Goal: Check status: Check status

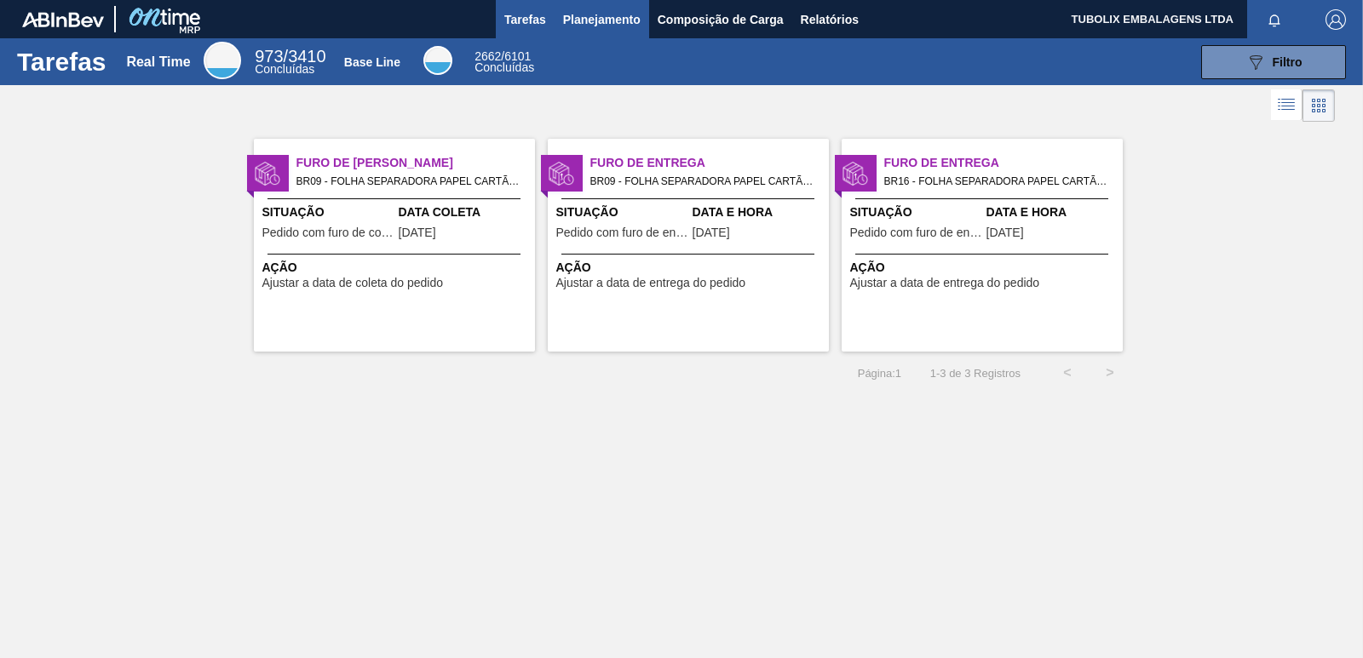
click at [621, 17] on span "Planejamento" at bounding box center [601, 19] width 77 height 20
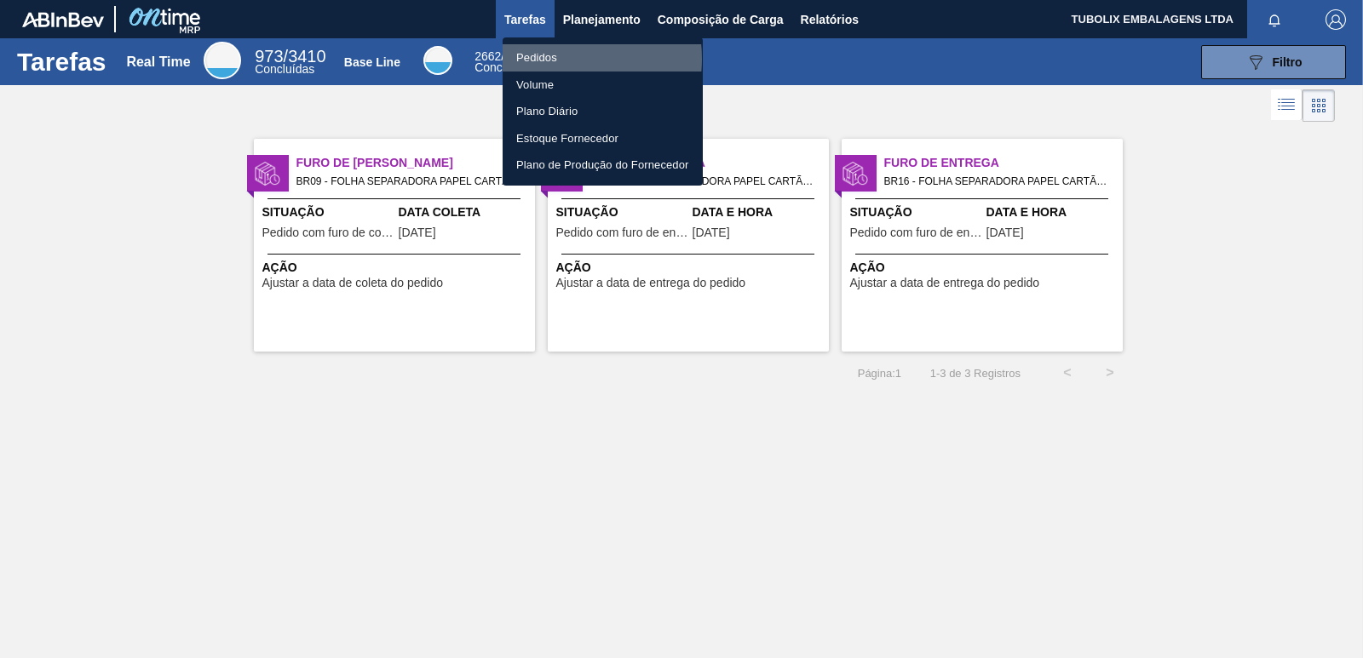
click at [551, 59] on li "Pedidos" at bounding box center [602, 57] width 200 height 27
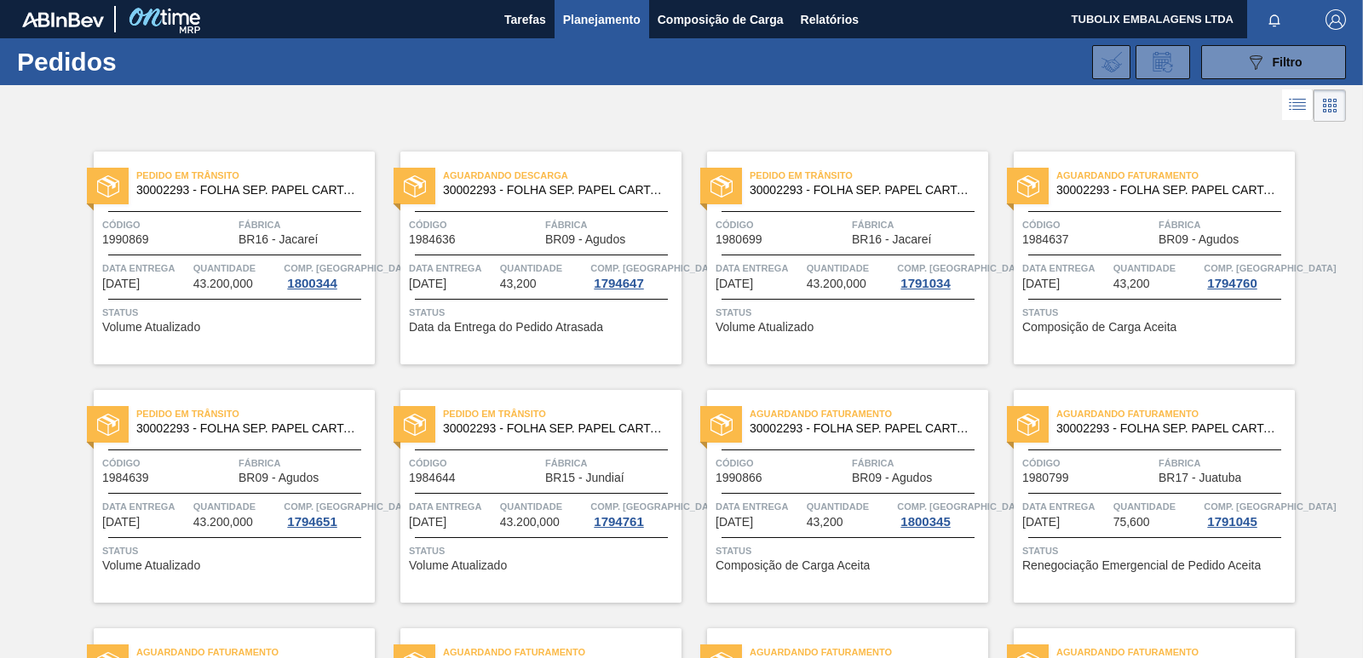
click at [511, 209] on div "Aguardando Descarga 30002293 - FOLHA SEP. PAPEL CARTAO 1200x1000M 350g Código 1…" at bounding box center [540, 258] width 281 height 213
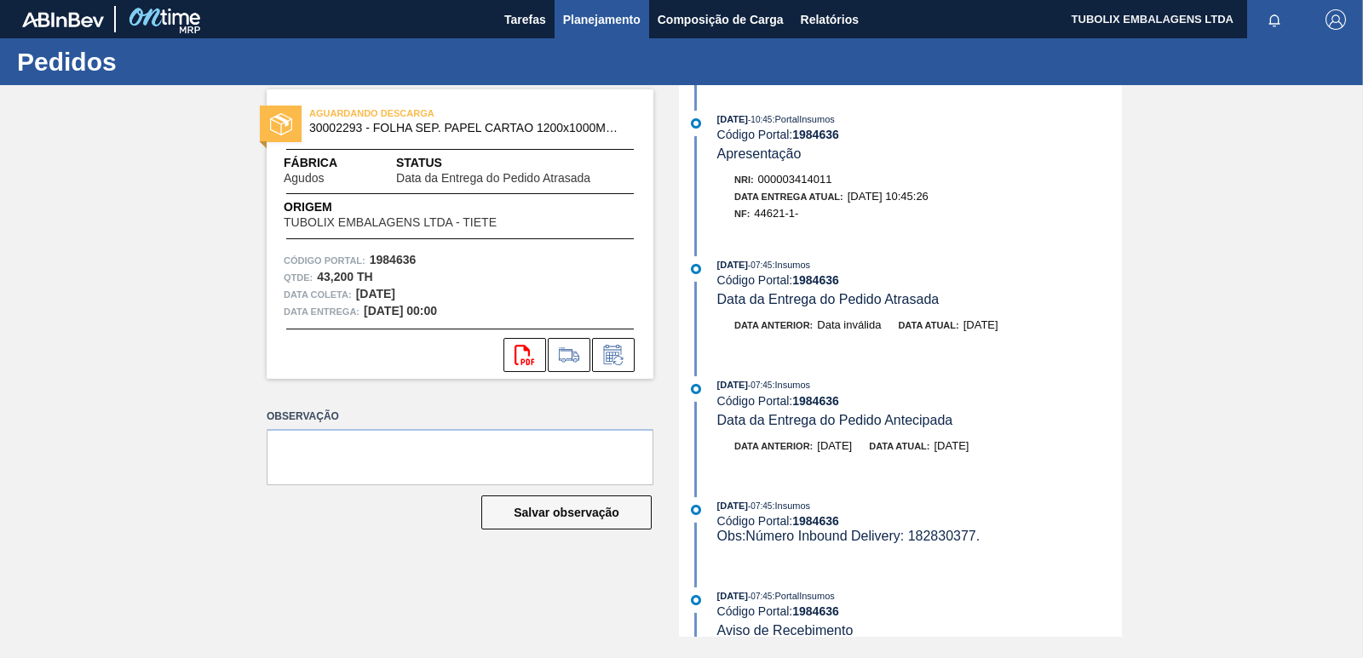
click at [623, 14] on span "Planejamento" at bounding box center [601, 19] width 77 height 20
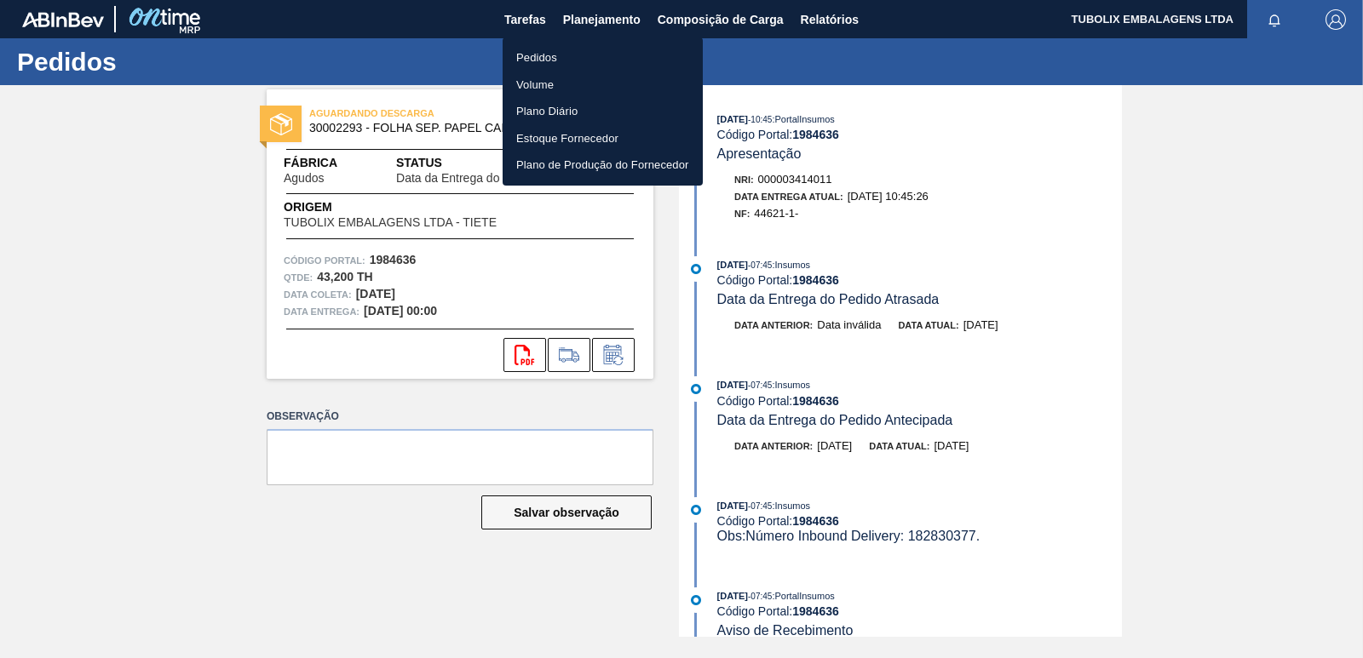
click at [544, 53] on li "Pedidos" at bounding box center [602, 57] width 200 height 27
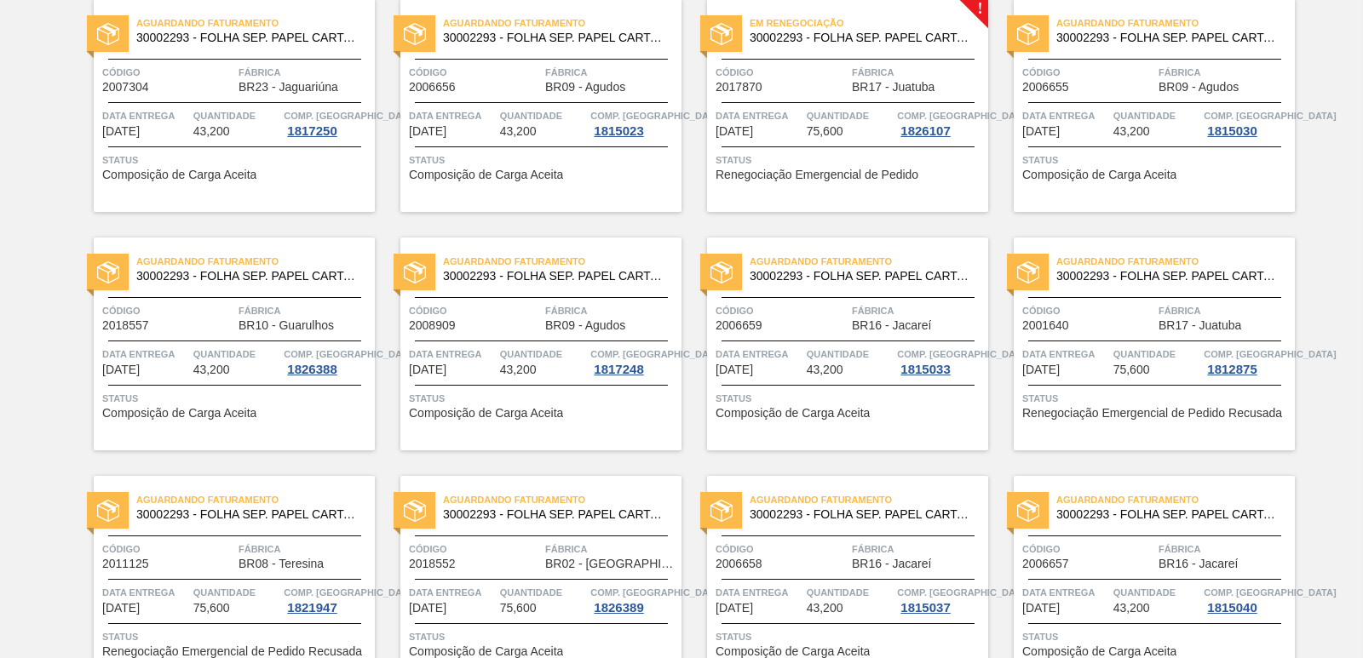
scroll to position [2299, 0]
click at [789, 89] on div "Código 2017870" at bounding box center [781, 78] width 132 height 30
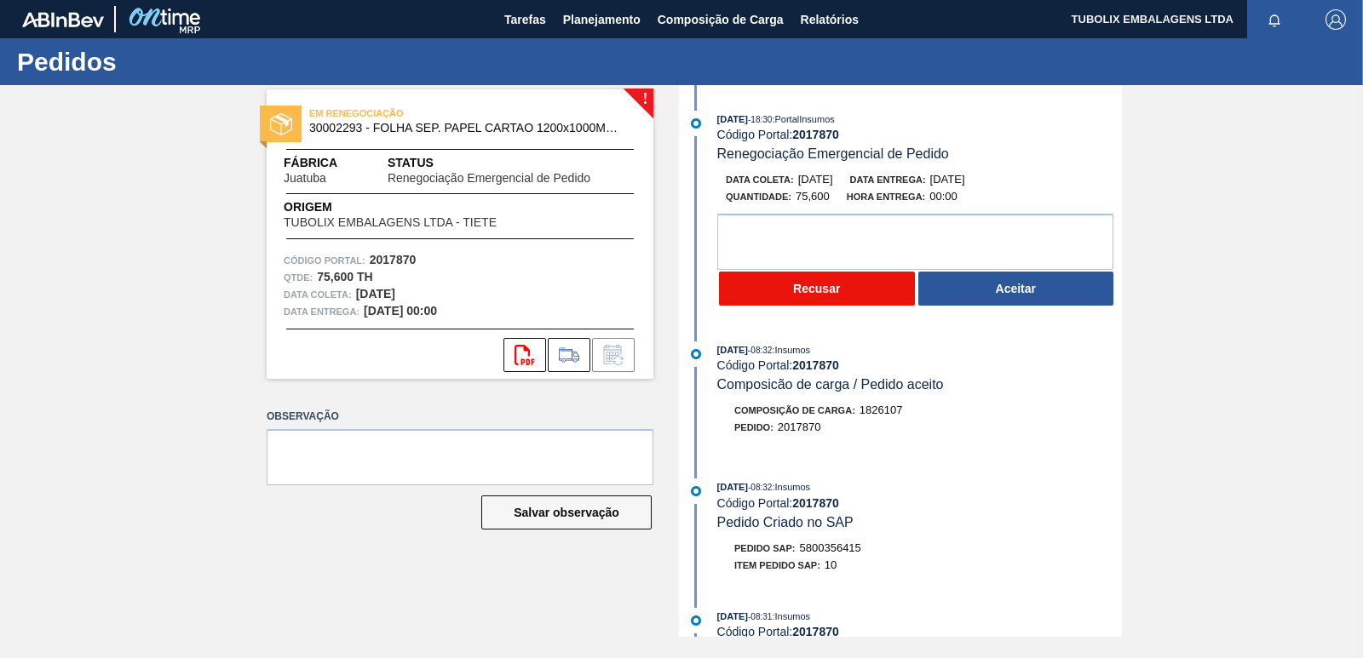
click at [784, 290] on button "Recusar" at bounding box center [817, 289] width 196 height 34
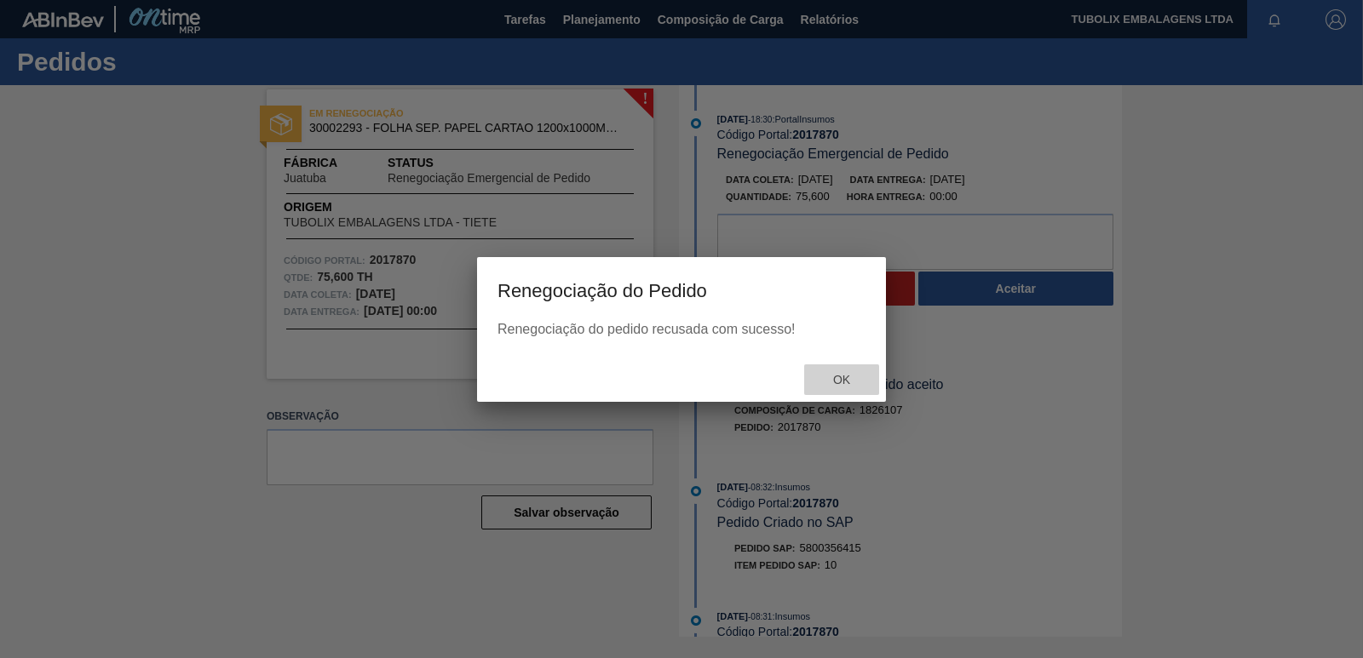
click at [837, 375] on span "Ok" at bounding box center [841, 380] width 44 height 14
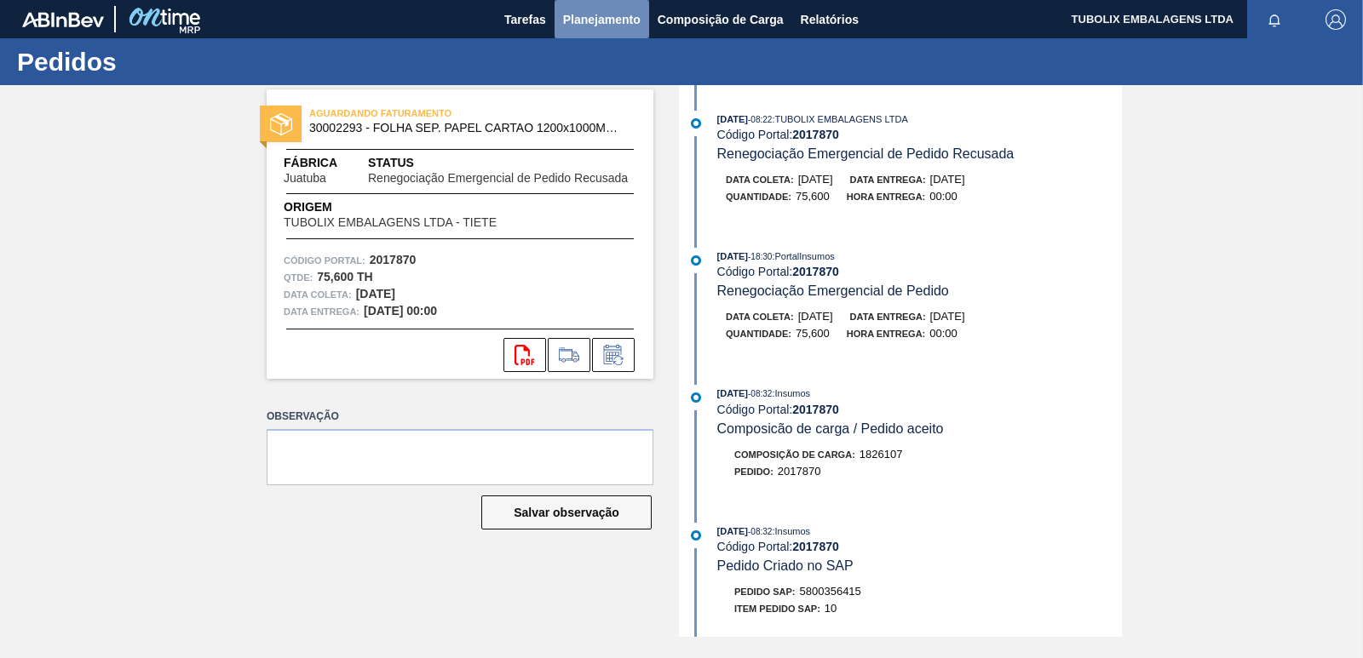
click at [577, 17] on span "Planejamento" at bounding box center [601, 19] width 77 height 20
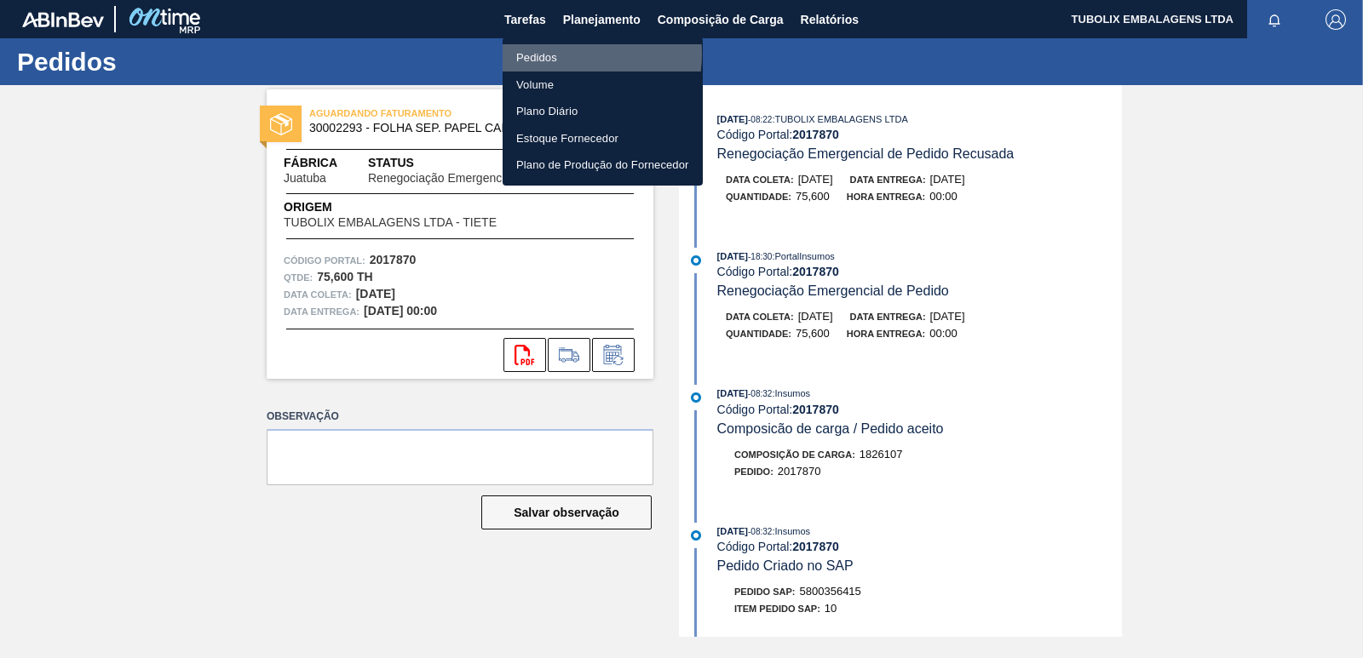
click at [557, 54] on li "Pedidos" at bounding box center [602, 57] width 200 height 27
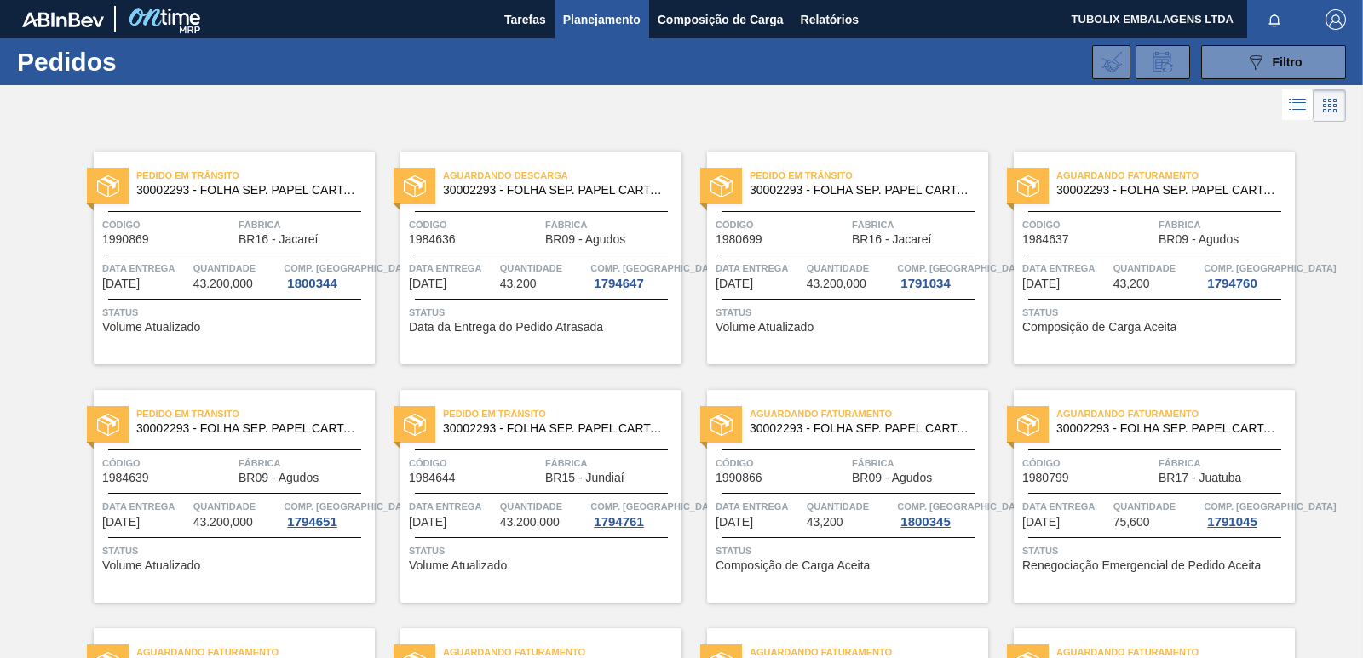
click at [529, 170] on span "Aguardando Descarga" at bounding box center [562, 175] width 238 height 17
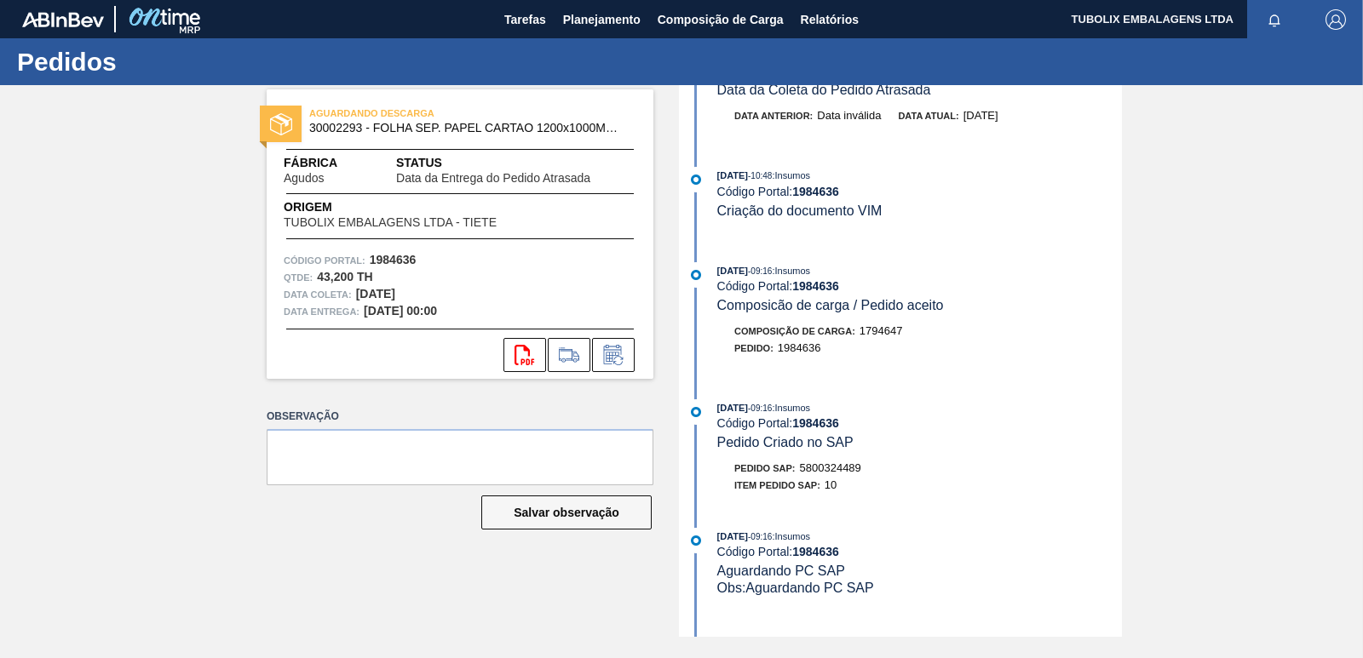
scroll to position [852, 0]
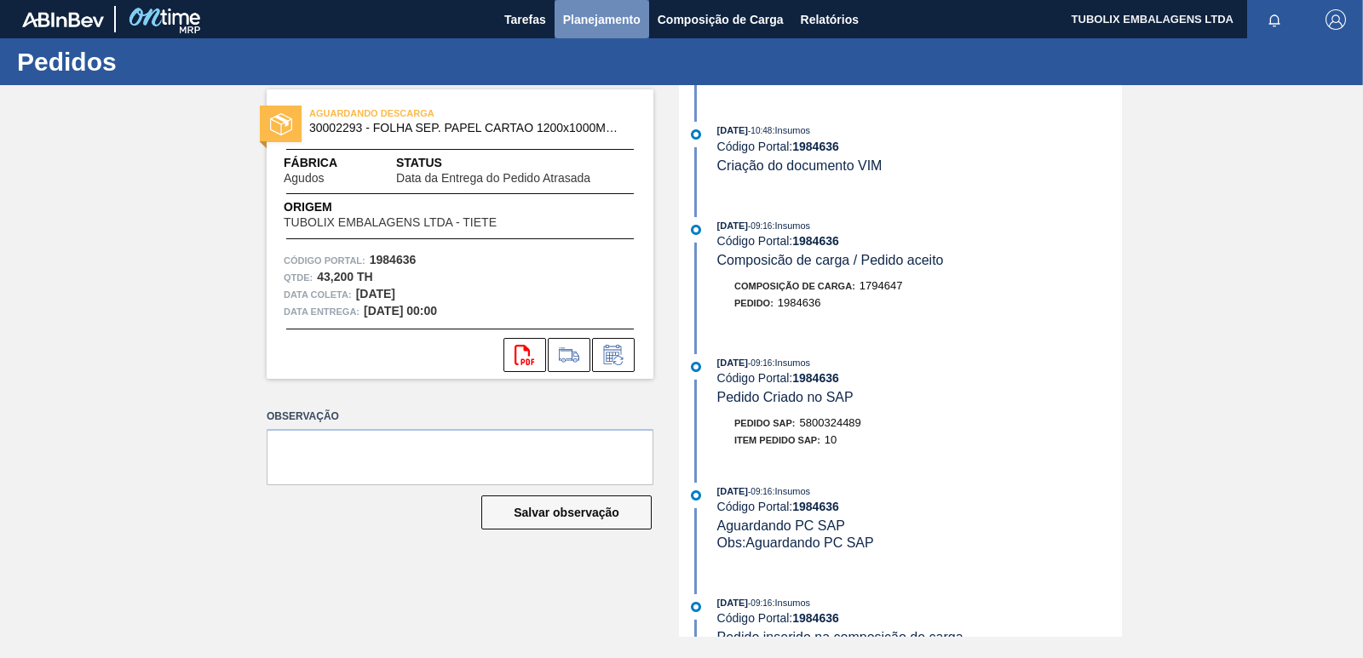
click at [600, 18] on span "Planejamento" at bounding box center [601, 19] width 77 height 20
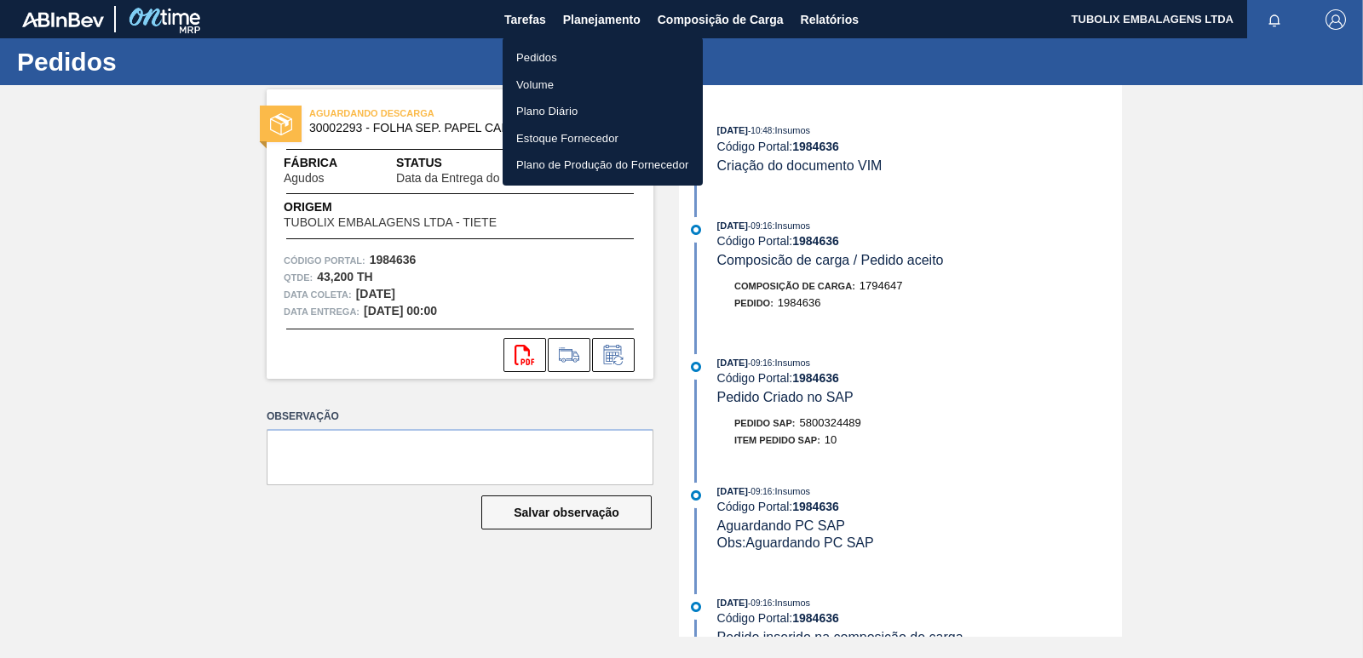
click at [536, 53] on li "Pedidos" at bounding box center [602, 57] width 200 height 27
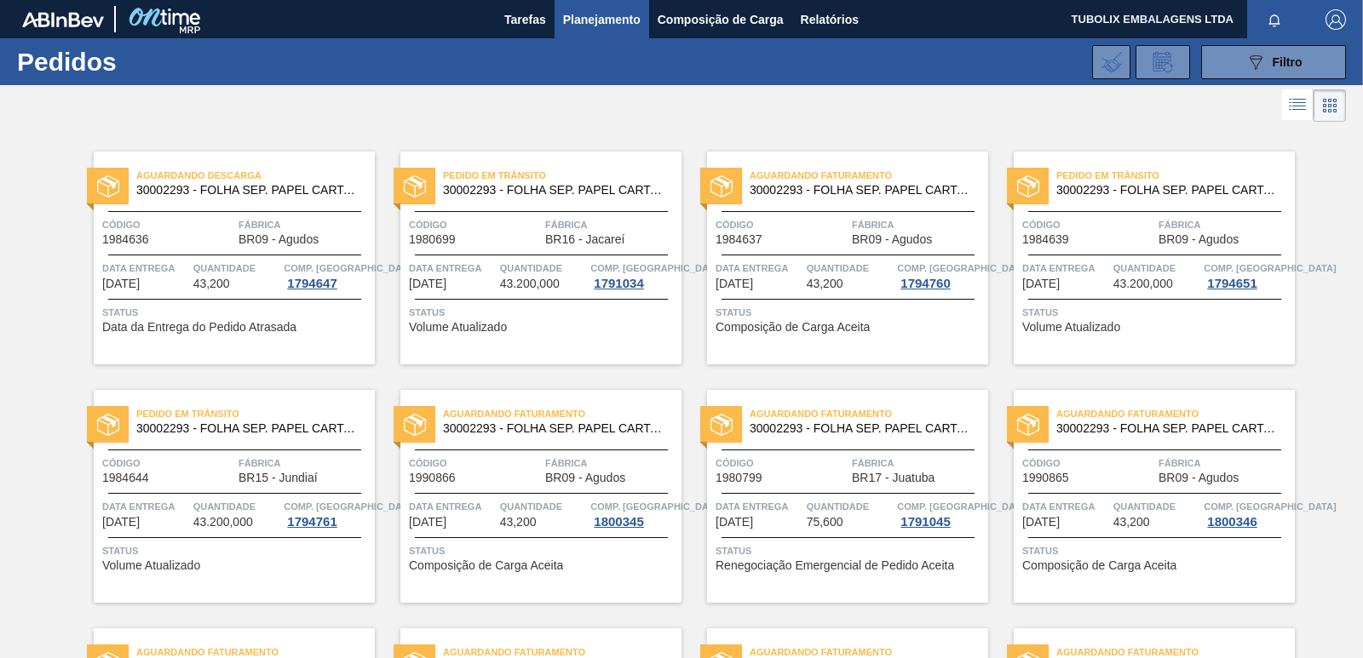
click at [318, 162] on div "Aguardando Descarga 30002293 - FOLHA SEP. PAPEL CARTAO 1200x1000M 350g Código 1…" at bounding box center [234, 258] width 281 height 213
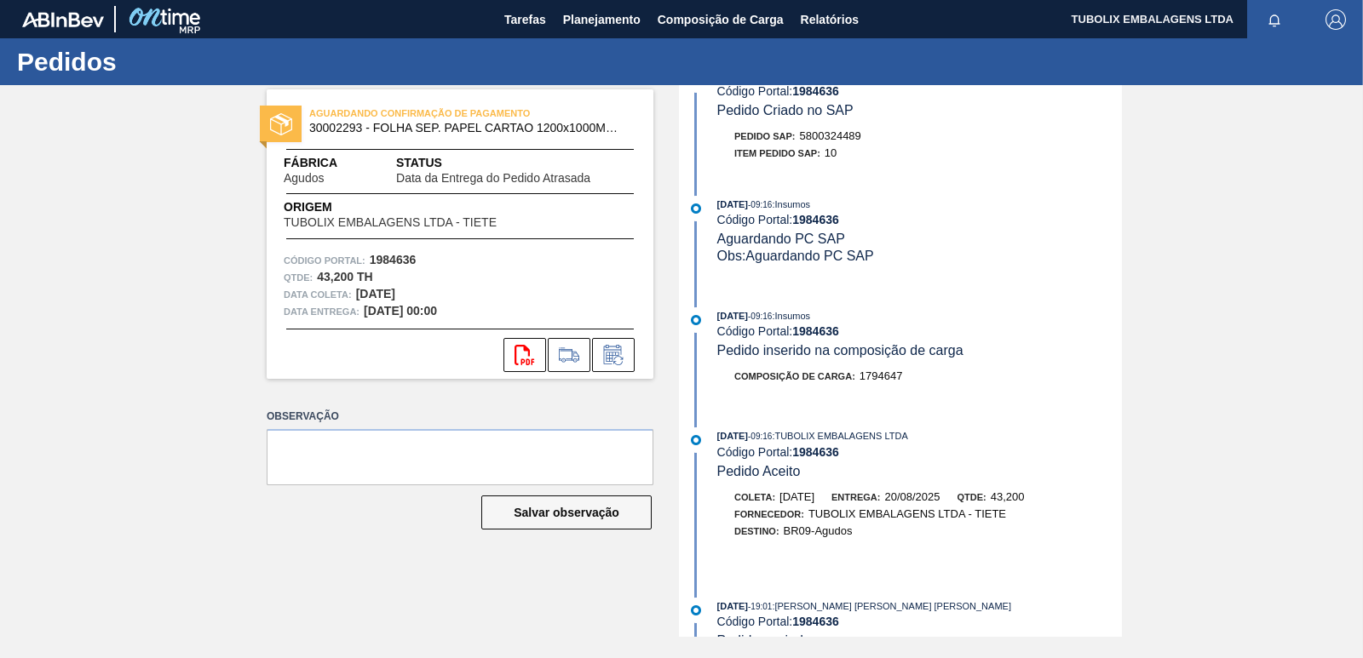
scroll to position [1703, 0]
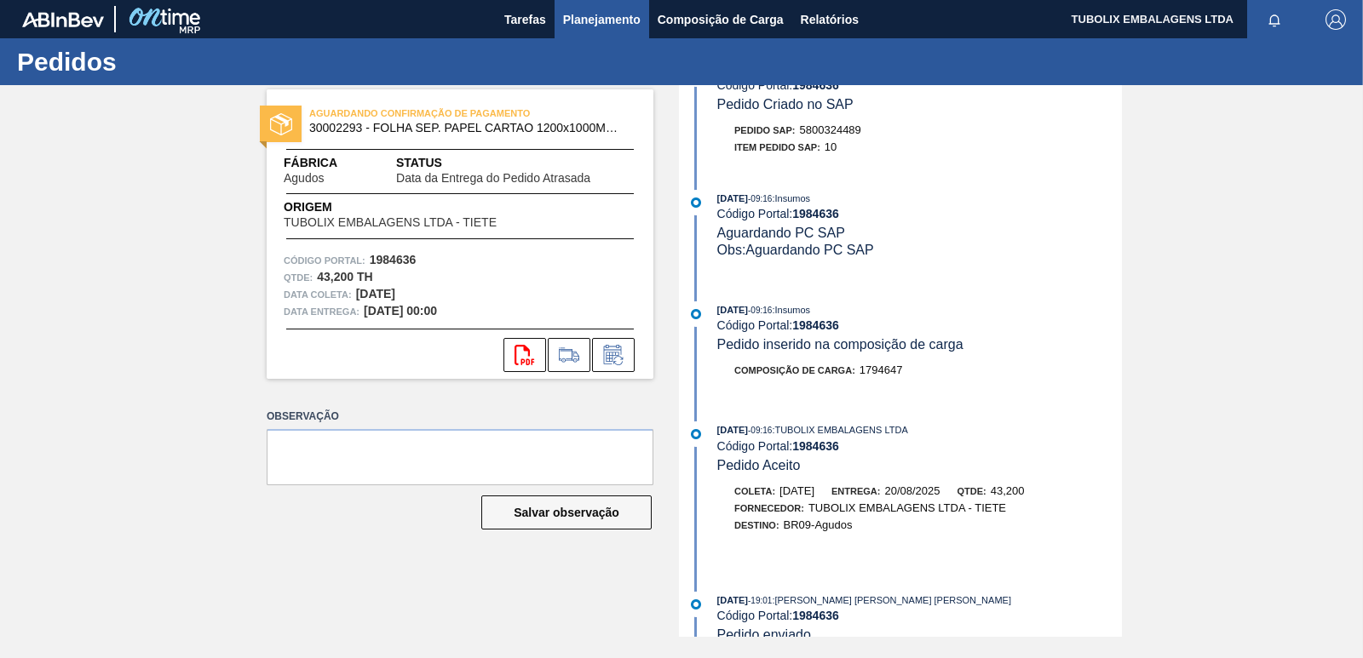
click at [584, 16] on span "Planejamento" at bounding box center [601, 19] width 77 height 20
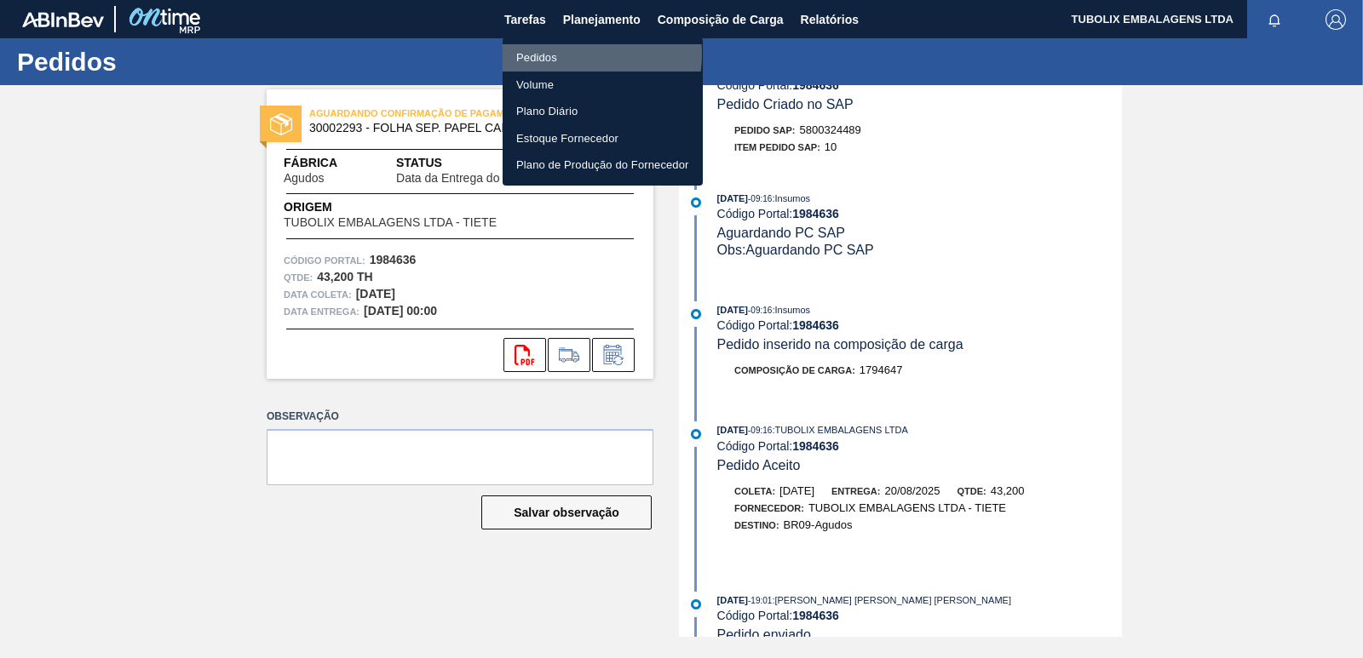
click at [553, 54] on li "Pedidos" at bounding box center [602, 57] width 200 height 27
